Goal: Book appointment/travel/reservation

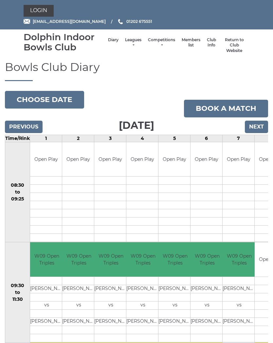
click at [19, 124] on input "Previous" at bounding box center [24, 127] width 38 height 12
click at [16, 126] on input "Previous" at bounding box center [24, 127] width 38 height 12
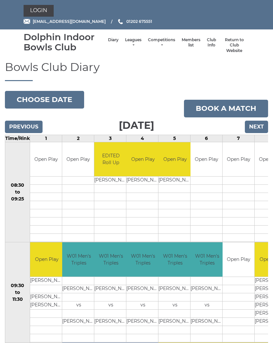
click at [16, 126] on input "Previous" at bounding box center [24, 127] width 38 height 12
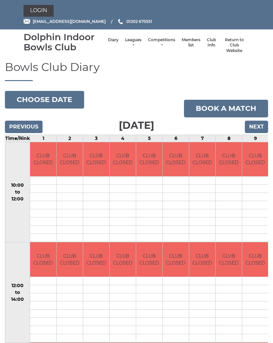
click at [257, 125] on input "Next" at bounding box center [256, 127] width 23 height 12
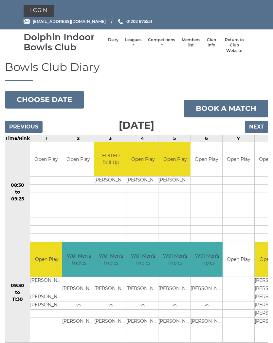
click at [260, 127] on input "Next" at bounding box center [256, 127] width 23 height 12
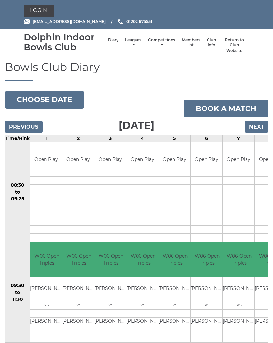
click at [263, 129] on input "Next" at bounding box center [256, 127] width 23 height 12
click at [260, 128] on input "Next" at bounding box center [256, 127] width 23 height 12
click at [261, 128] on input "Next" at bounding box center [256, 127] width 23 height 12
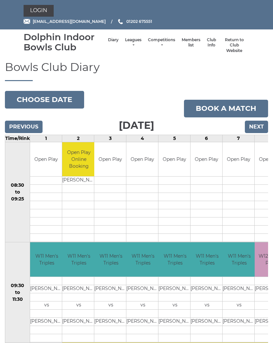
click at [261, 128] on input "Next" at bounding box center [256, 127] width 23 height 12
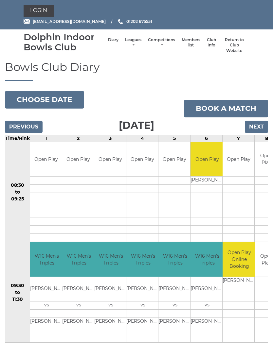
click at [262, 128] on input "Next" at bounding box center [256, 127] width 23 height 12
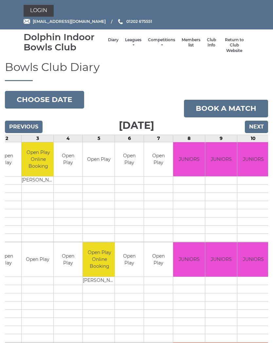
scroll to position [0, 66]
click at [257, 127] on input "Next" at bounding box center [256, 127] width 23 height 12
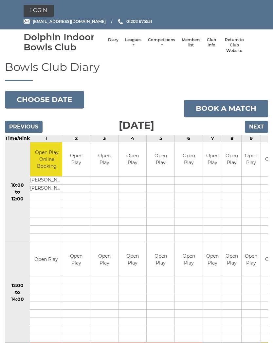
click at [64, 98] on button "Choose date" at bounding box center [44, 100] width 79 height 18
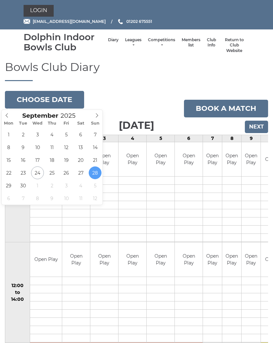
type input "[DATE]"
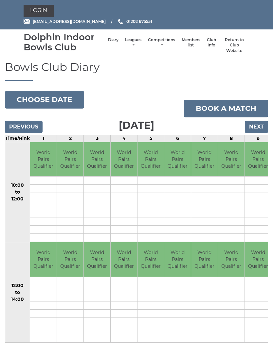
click at [64, 100] on button "Choose date" at bounding box center [44, 100] width 79 height 18
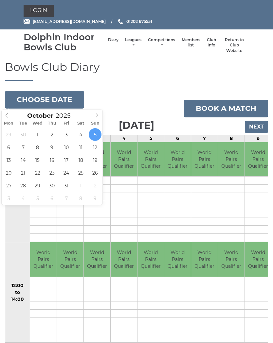
type input "2025-10-06"
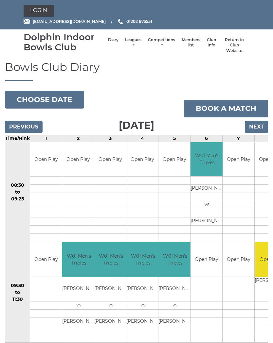
click at [41, 96] on button "Choose date" at bounding box center [44, 100] width 79 height 18
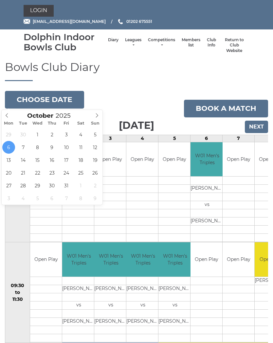
type input "[DATE]"
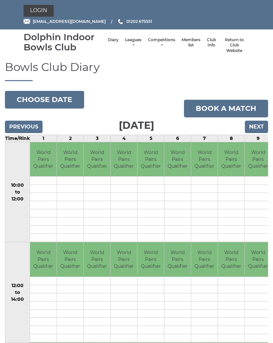
click at [60, 101] on button "Choose date" at bounding box center [44, 100] width 79 height 18
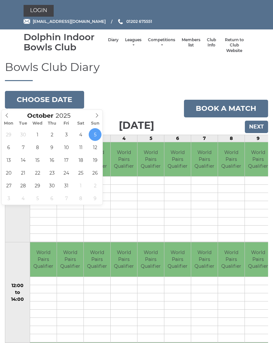
type input "[DATE]"
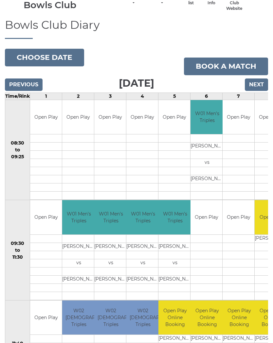
scroll to position [41, 0]
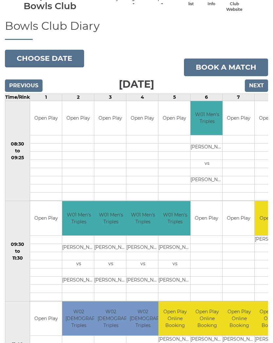
click at [58, 54] on button "Choose date" at bounding box center [44, 59] width 79 height 18
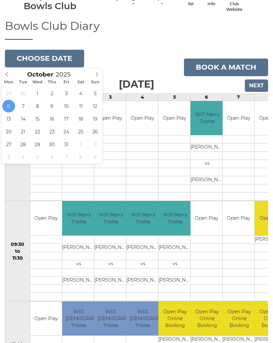
type input "[DATE]"
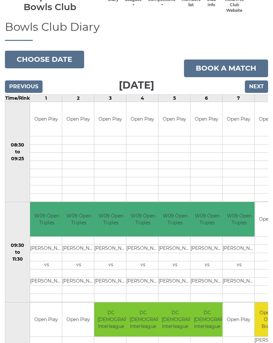
scroll to position [40, 0]
click at [48, 60] on button "Choose date" at bounding box center [44, 60] width 79 height 18
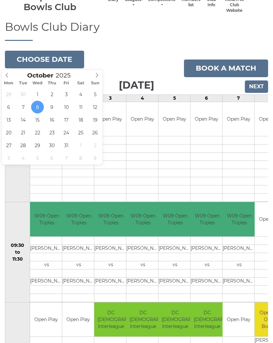
type input "[DATE]"
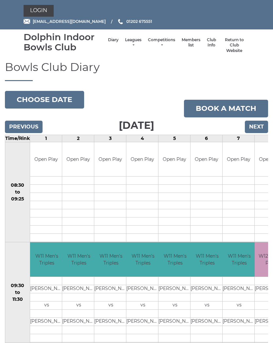
click at [46, 59] on nav "Dolphin Indoor Bowls Club Diary Leagues Club leagues - Winter 2025/2026 Club le…" at bounding box center [136, 45] width 273 height 32
click at [58, 99] on button "Choose date" at bounding box center [44, 100] width 79 height 18
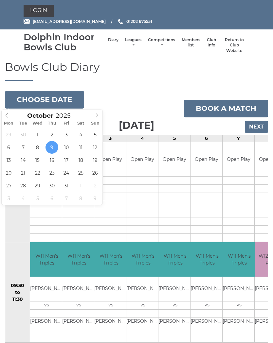
type input "2025-10-15"
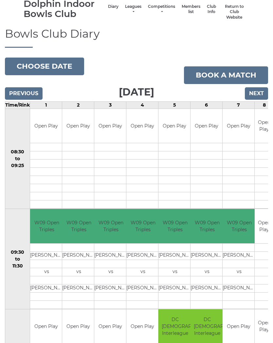
scroll to position [33, 0]
click at [56, 63] on button "Choose date" at bounding box center [44, 67] width 79 height 18
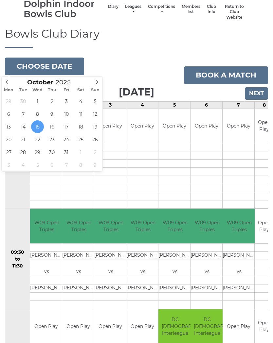
type input "2025-10-07"
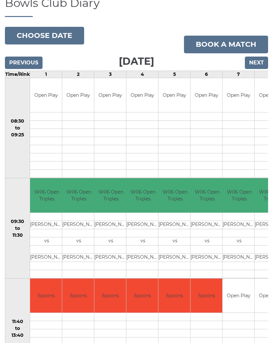
scroll to position [51, 0]
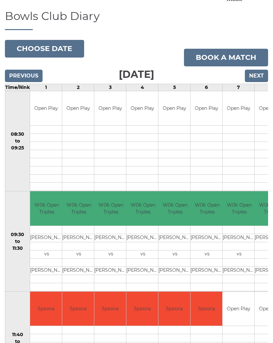
click at [46, 46] on button "Choose date" at bounding box center [44, 49] width 79 height 18
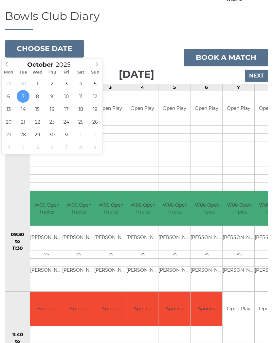
type input "[DATE]"
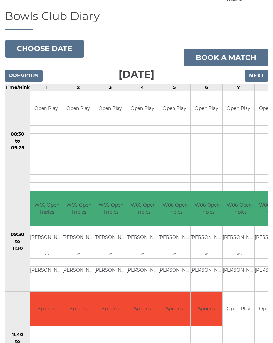
click at [25, 111] on td "08:30 to 09:25" at bounding box center [17, 141] width 25 height 100
